Goal: Transaction & Acquisition: Subscribe to service/newsletter

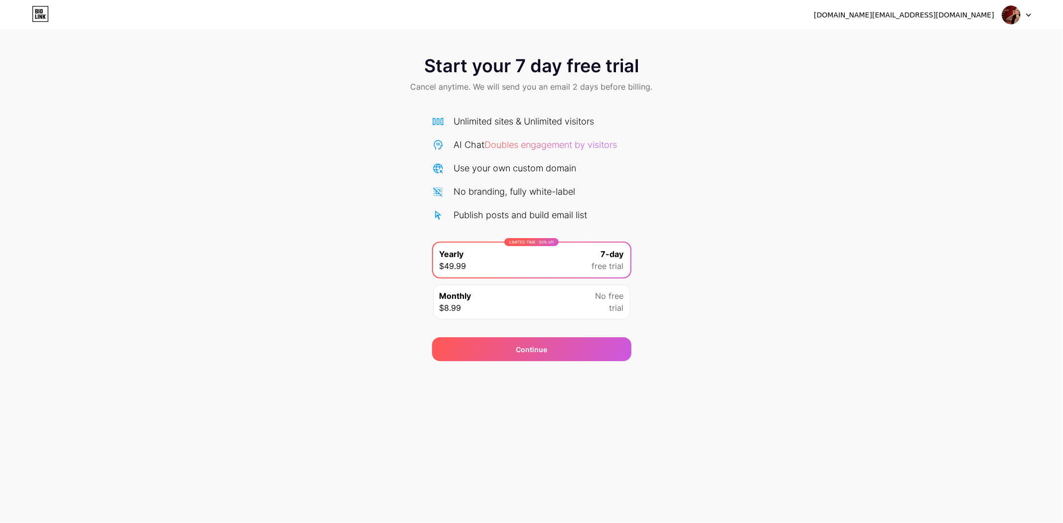
click at [497, 306] on div "Monthly $8.99 No free trial" at bounding box center [531, 301] width 197 height 35
click at [518, 255] on div "LIMITED TIME : 50% off Yearly $49.99 7-day free trial" at bounding box center [531, 260] width 197 height 35
drag, startPoint x: 455, startPoint y: 120, endPoint x: 618, endPoint y: 120, distance: 163.4
click at [618, 120] on div "Unlimited sites & Unlimited visitors" at bounding box center [531, 121] width 199 height 13
click at [625, 157] on div "Unlimited sites & Unlimited visitors AI Chat Doubles engagement by visitors Use…" at bounding box center [531, 168] width 199 height 107
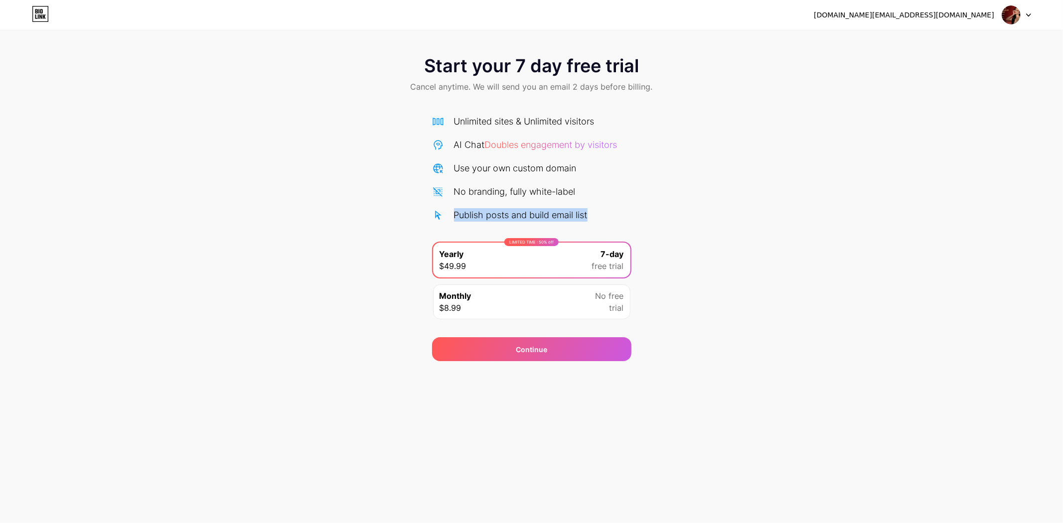
drag, startPoint x: 449, startPoint y: 215, endPoint x: 606, endPoint y: 214, distance: 156.9
click at [606, 214] on div "Publish posts and build email list" at bounding box center [531, 214] width 199 height 13
click at [648, 193] on div "Start your 7 day free trial Cancel anytime. We will send you an email 2 days be…" at bounding box center [531, 203] width 1063 height 315
drag, startPoint x: 459, startPoint y: 173, endPoint x: 596, endPoint y: 170, distance: 137.1
click at [596, 170] on div "Use your own custom domain" at bounding box center [531, 167] width 199 height 13
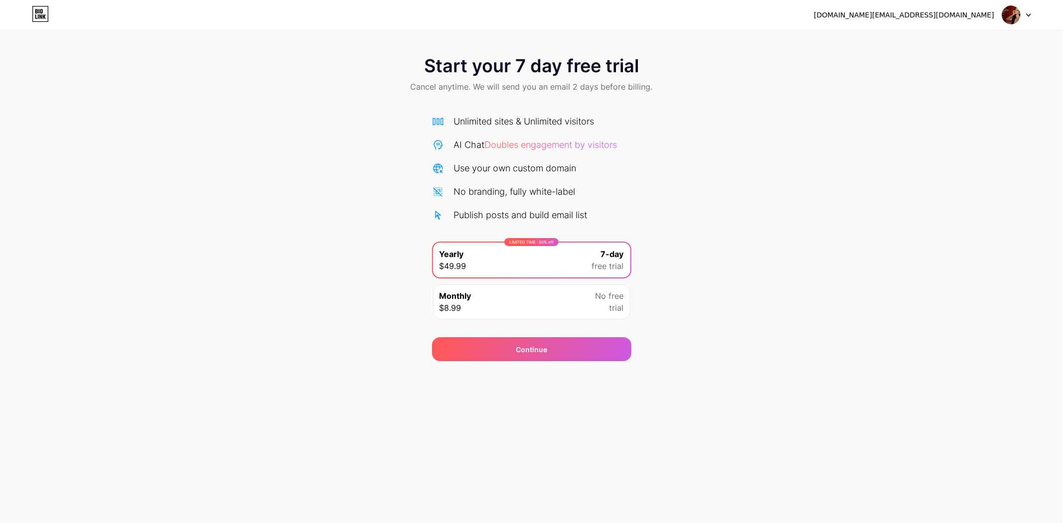
click at [609, 197] on div "No branding, fully white-label" at bounding box center [531, 191] width 199 height 13
click at [561, 350] on div "Continue" at bounding box center [531, 349] width 199 height 24
click at [479, 295] on div "Monthly $8.99 No free trial" at bounding box center [531, 301] width 197 height 35
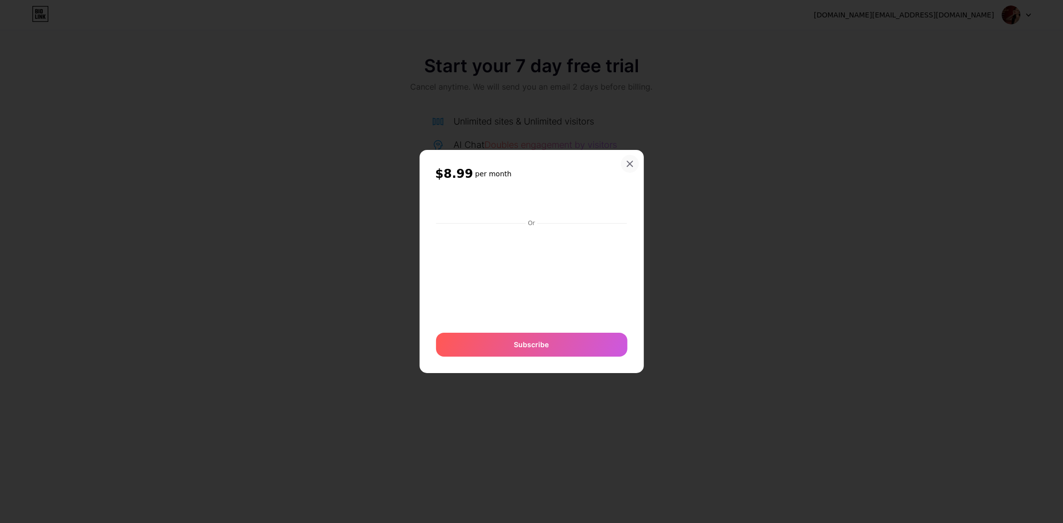
click at [630, 165] on icon at bounding box center [629, 163] width 5 height 5
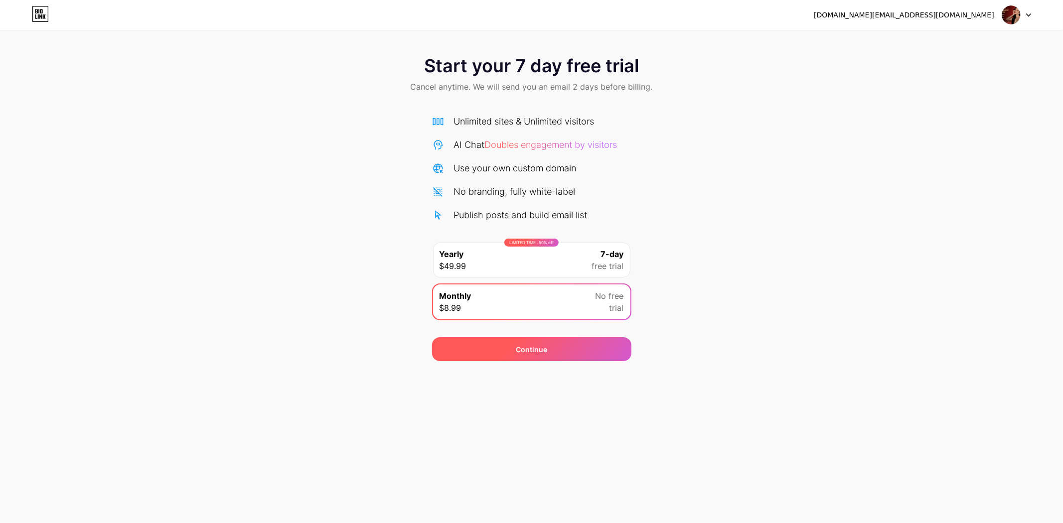
click at [552, 350] on div "Continue" at bounding box center [531, 349] width 199 height 24
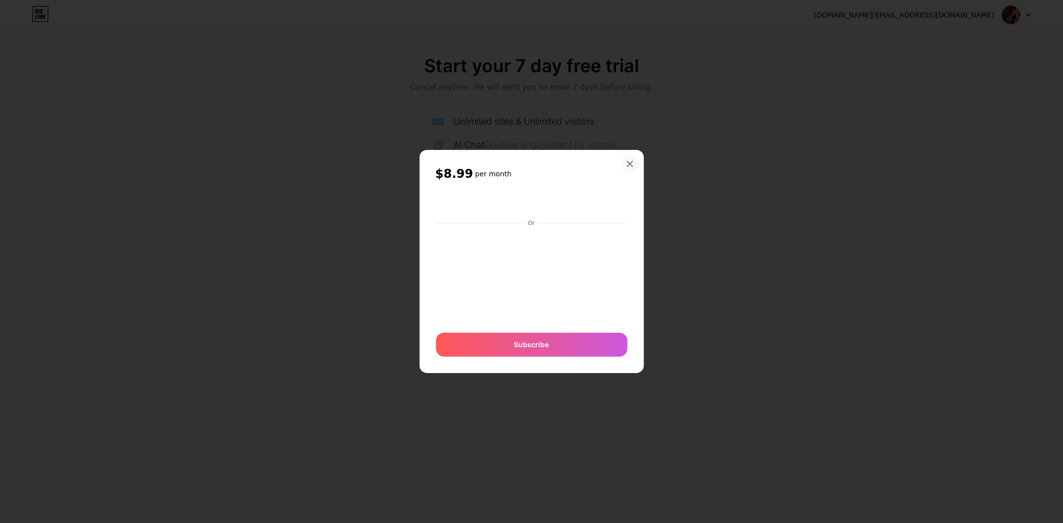
click at [630, 167] on icon at bounding box center [630, 164] width 8 height 8
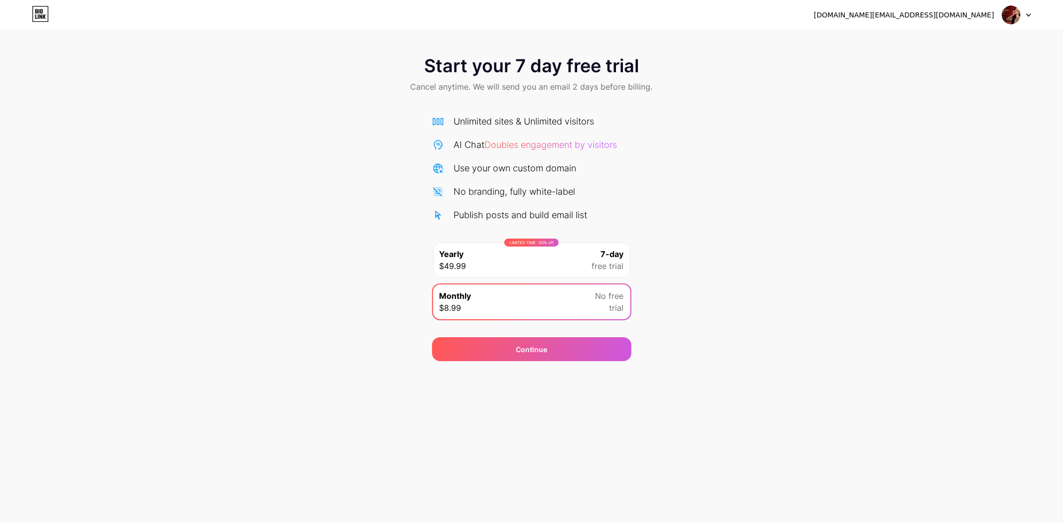
click at [573, 265] on div "LIMITED TIME : 50% off Yearly $49.99 7-day free trial" at bounding box center [531, 260] width 197 height 35
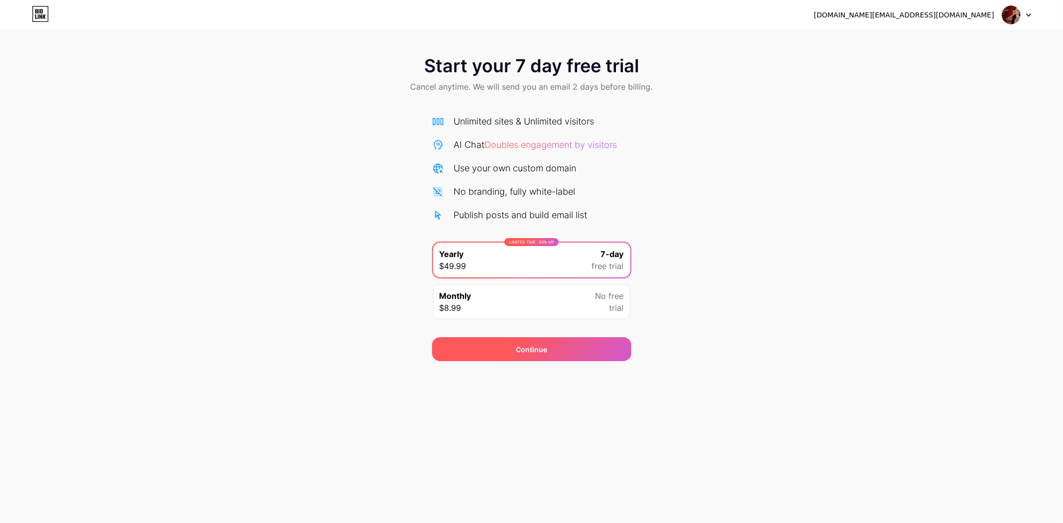
click at [520, 357] on div "Continue" at bounding box center [531, 349] width 199 height 24
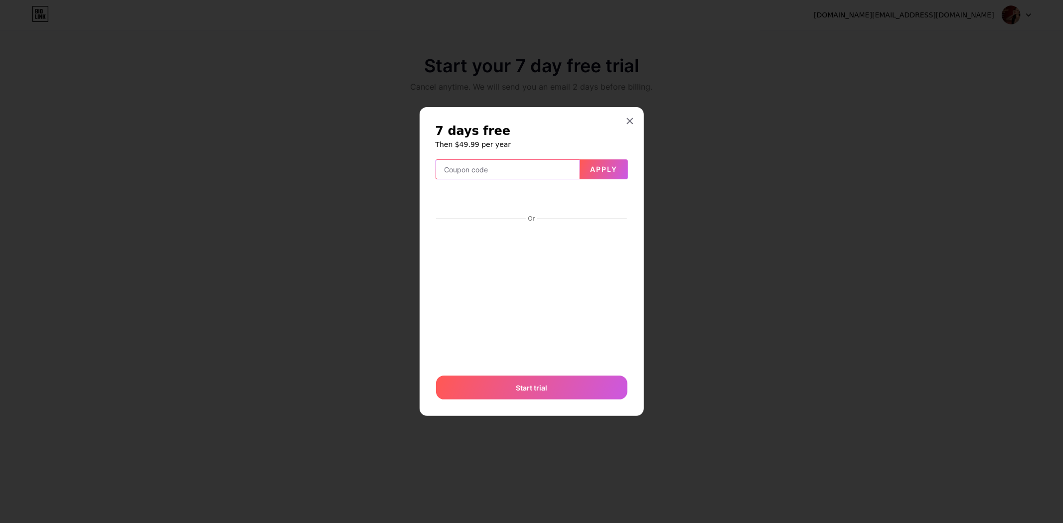
click at [497, 172] on input "text" at bounding box center [507, 170] width 143 height 20
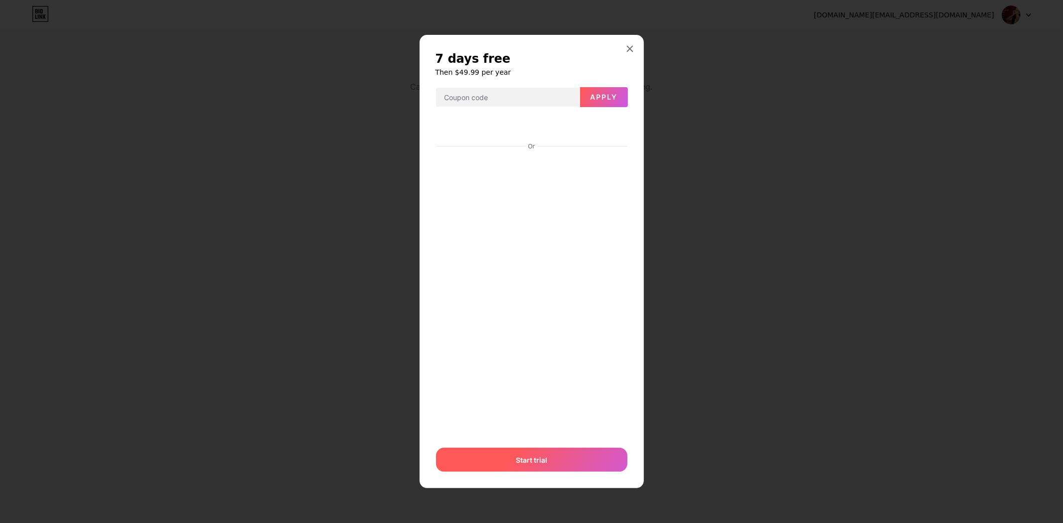
click at [527, 456] on span "Start trial" at bounding box center [531, 460] width 31 height 10
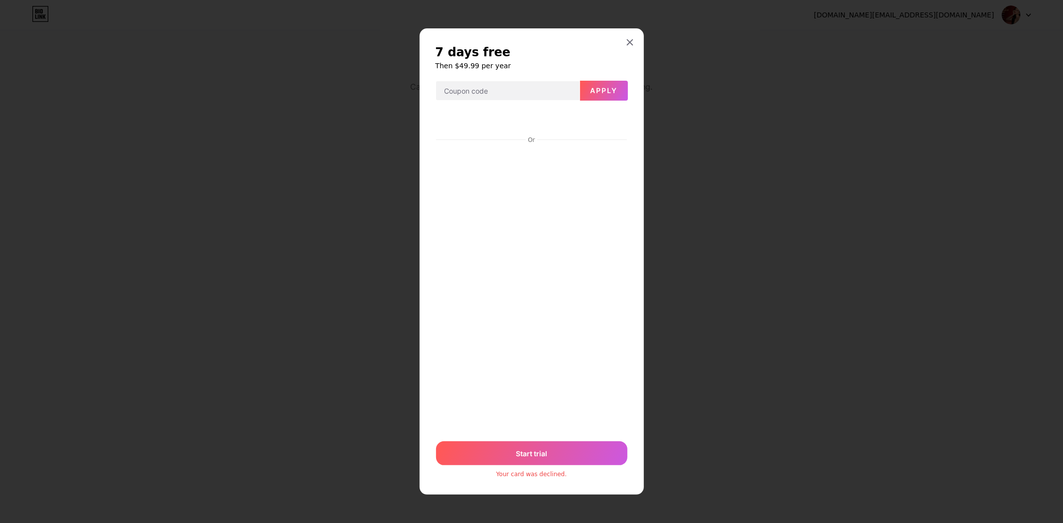
drag, startPoint x: 500, startPoint y: 479, endPoint x: 581, endPoint y: 485, distance: 81.9
click at [578, 485] on div "7 days free Then $49.99 per year Apply Or Start trial Your card was declined." at bounding box center [532, 261] width 224 height 466
click at [627, 42] on icon at bounding box center [630, 42] width 8 height 8
